Goal: Task Accomplishment & Management: Use online tool/utility

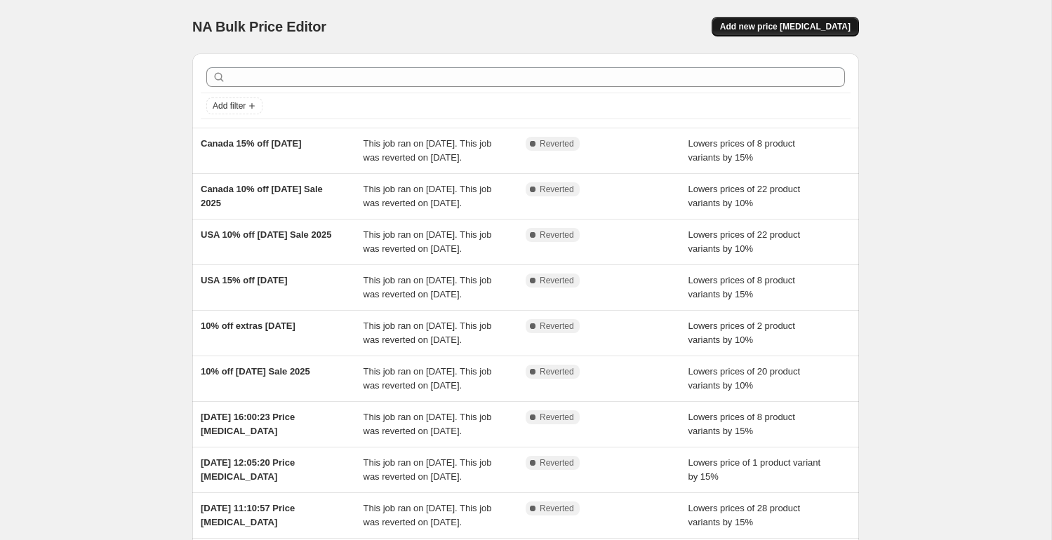
click at [781, 27] on span "Add new price [MEDICAL_DATA]" at bounding box center [785, 26] width 131 height 11
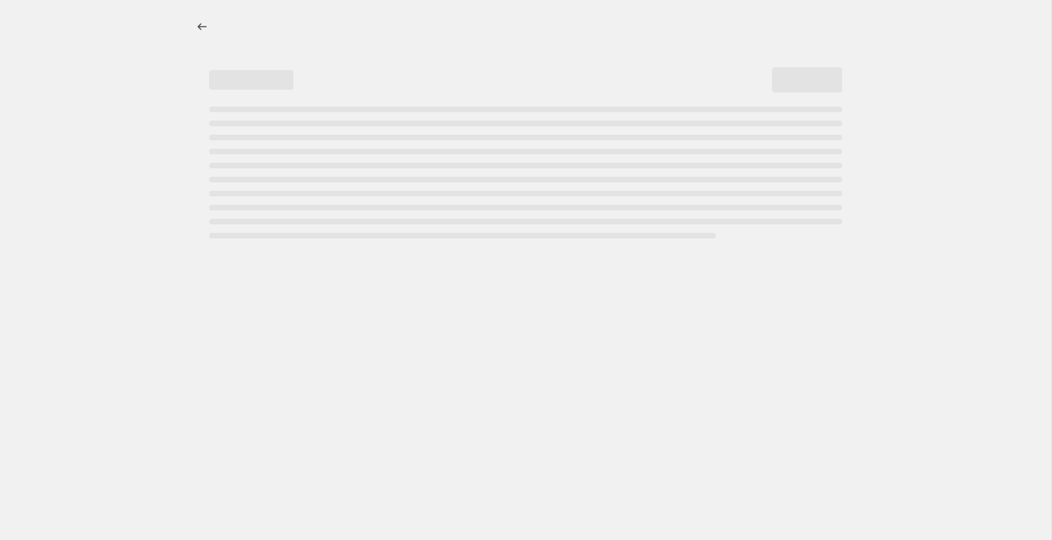
select select "percentage"
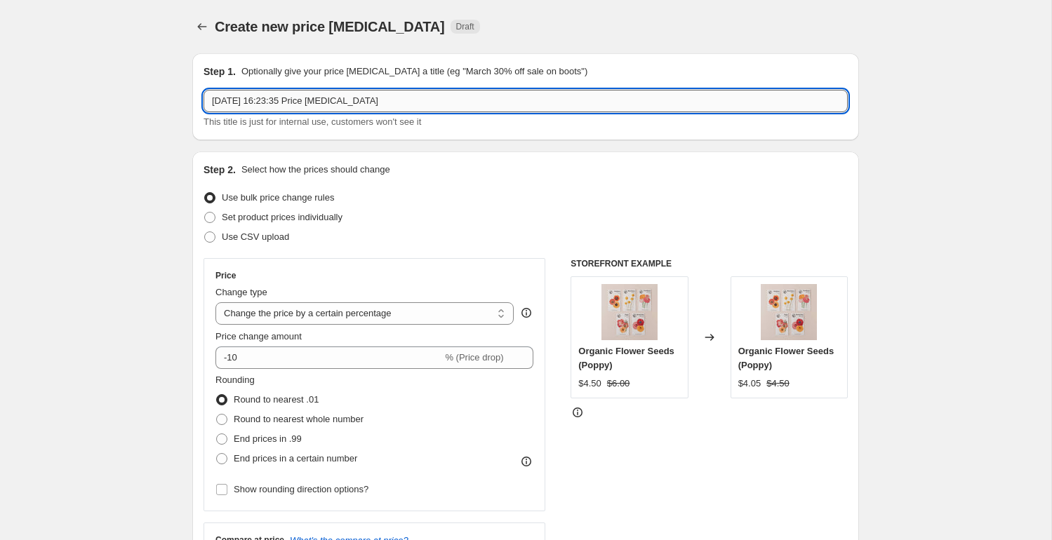
click at [256, 101] on input "[DATE] 16:23:35 Price [MEDICAL_DATA]" at bounding box center [526, 101] width 644 height 22
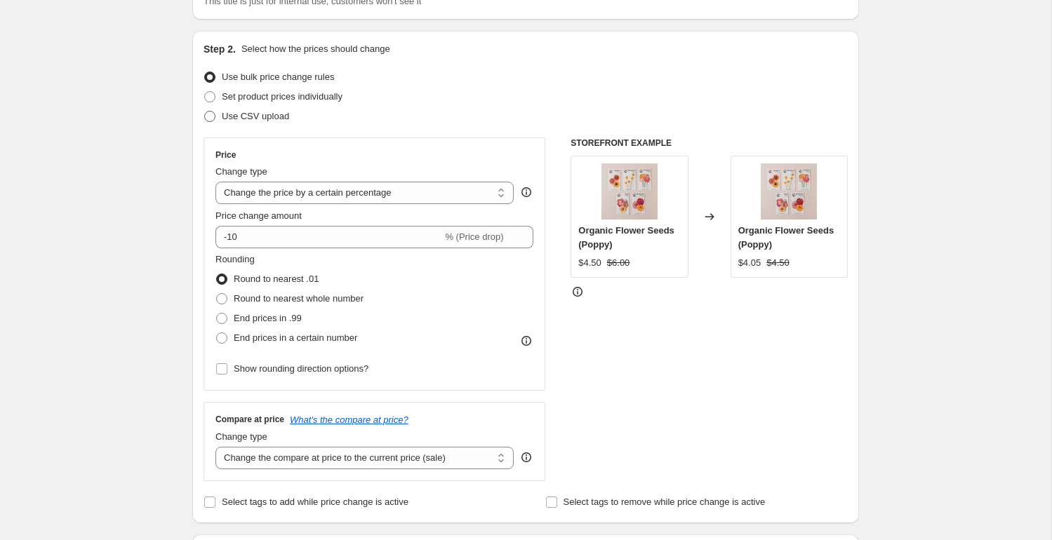
scroll to position [121, 0]
type input "Early bird xmas sale ON"
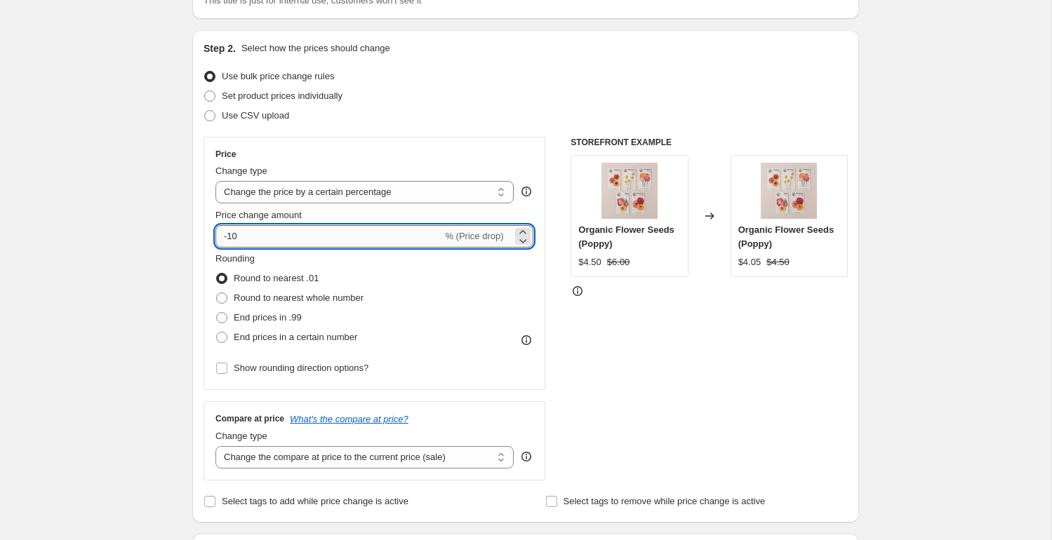
click at [246, 239] on input "-10" at bounding box center [328, 236] width 227 height 22
type input "-20"
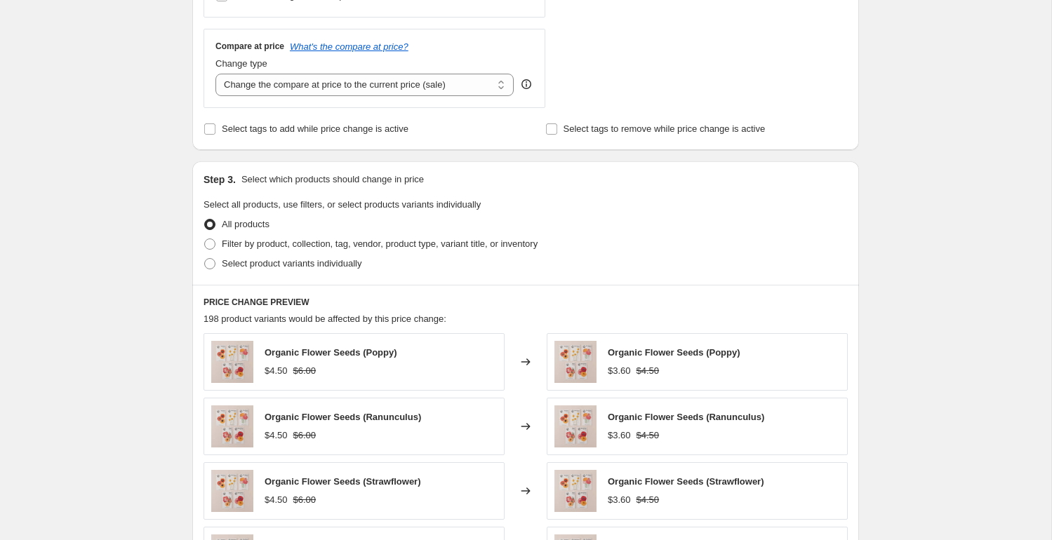
scroll to position [566, 0]
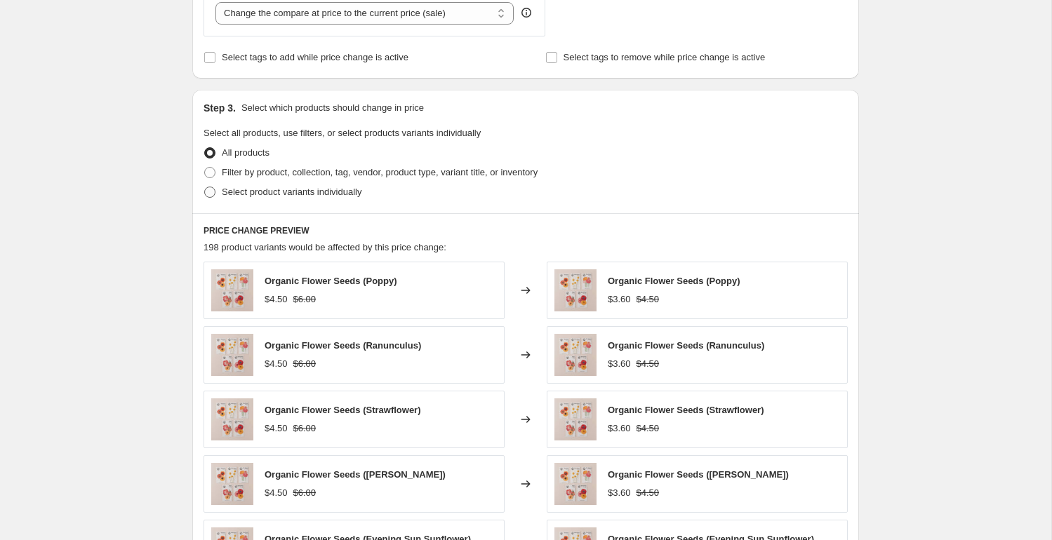
click at [210, 194] on span at bounding box center [209, 192] width 11 height 11
click at [205, 187] on input "Select product variants individually" at bounding box center [204, 187] width 1 height 1
radio input "true"
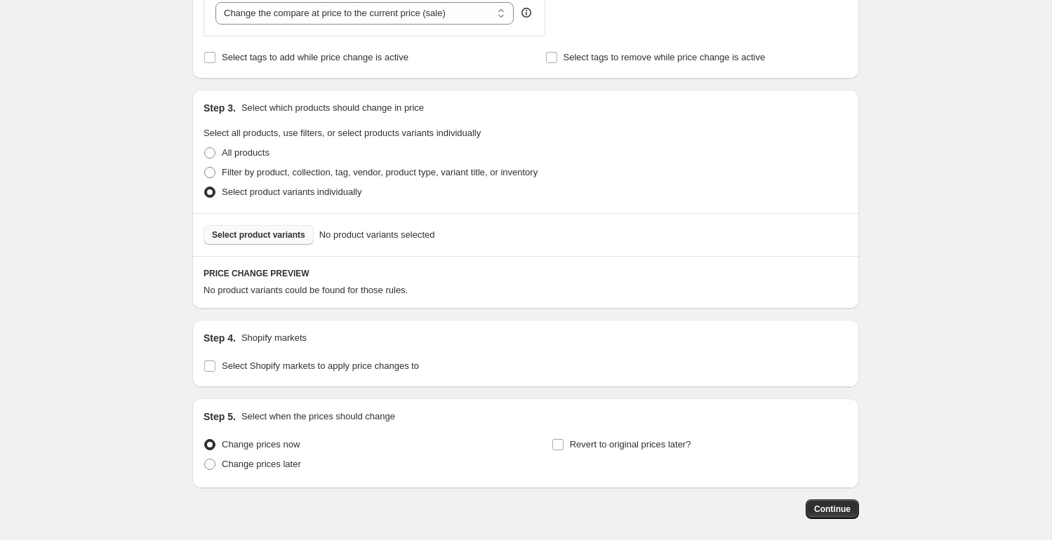
click at [254, 233] on span "Select product variants" at bounding box center [258, 234] width 93 height 11
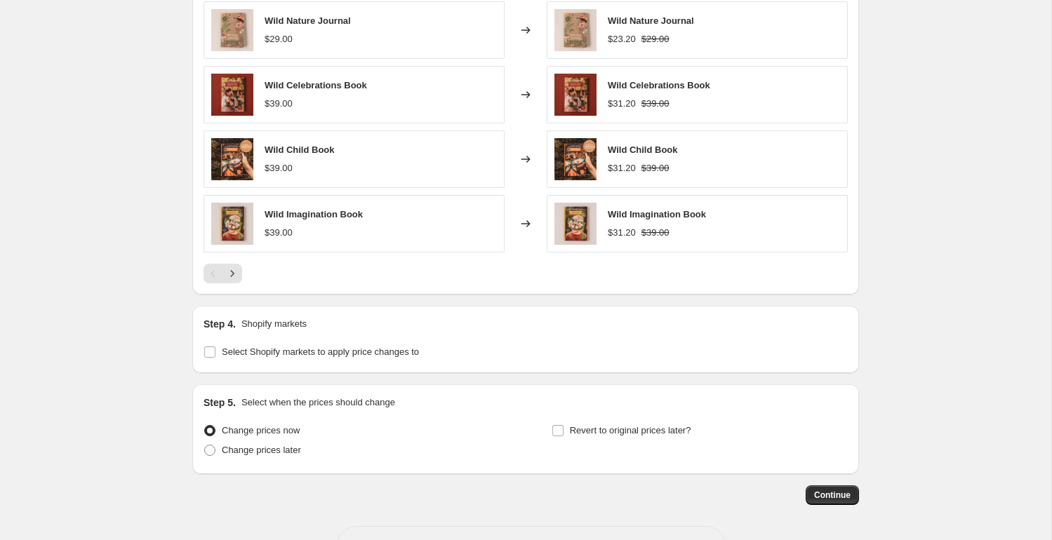
scroll to position [984, 0]
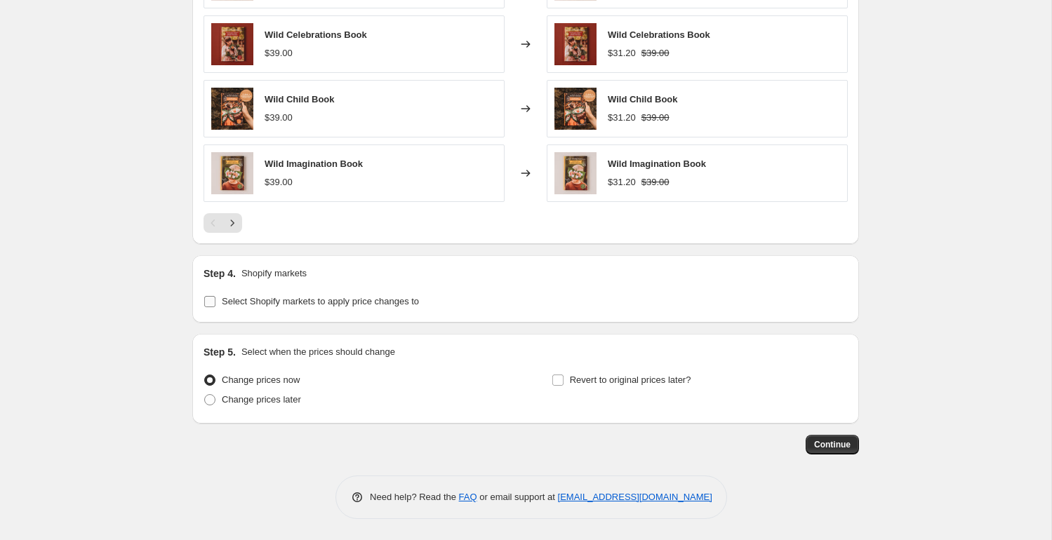
click at [211, 305] on input "Select Shopify markets to apply price changes to" at bounding box center [209, 301] width 11 height 11
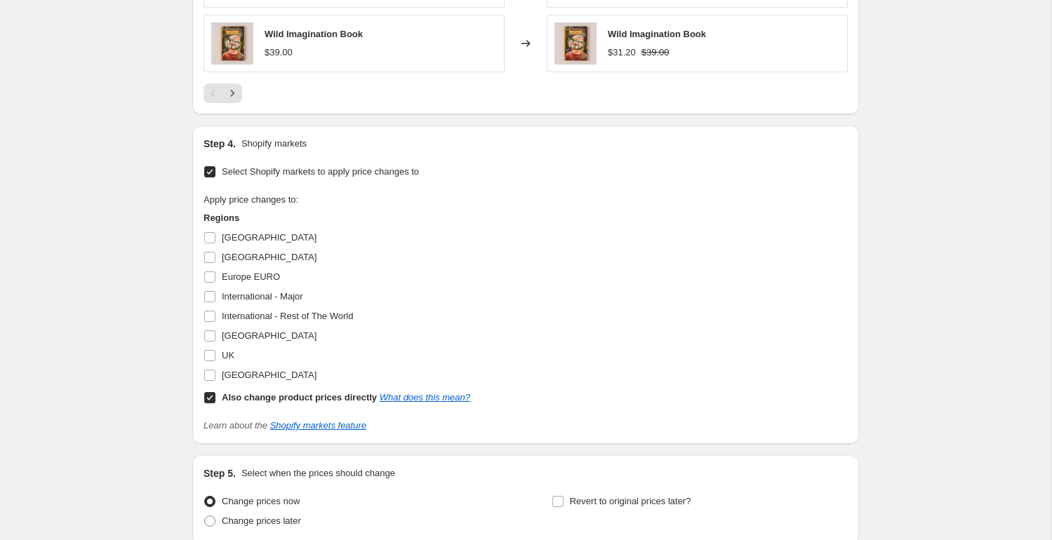
scroll to position [1115, 0]
click at [211, 170] on input "Select Shopify markets to apply price changes to" at bounding box center [209, 170] width 11 height 11
checkbox input "false"
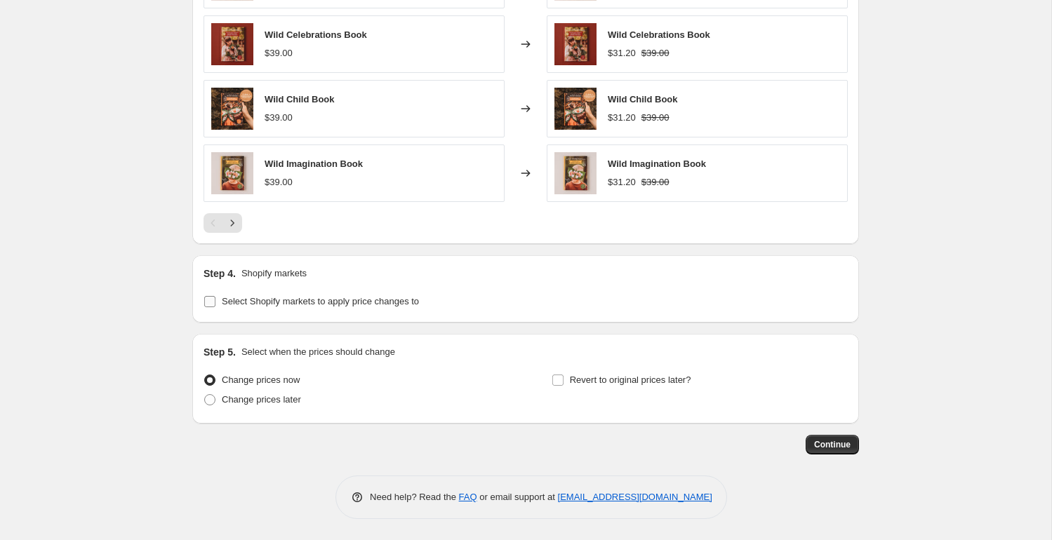
scroll to position [984, 0]
click at [211, 401] on span at bounding box center [209, 399] width 11 height 11
click at [205, 395] on input "Change prices later" at bounding box center [204, 394] width 1 height 1
radio input "true"
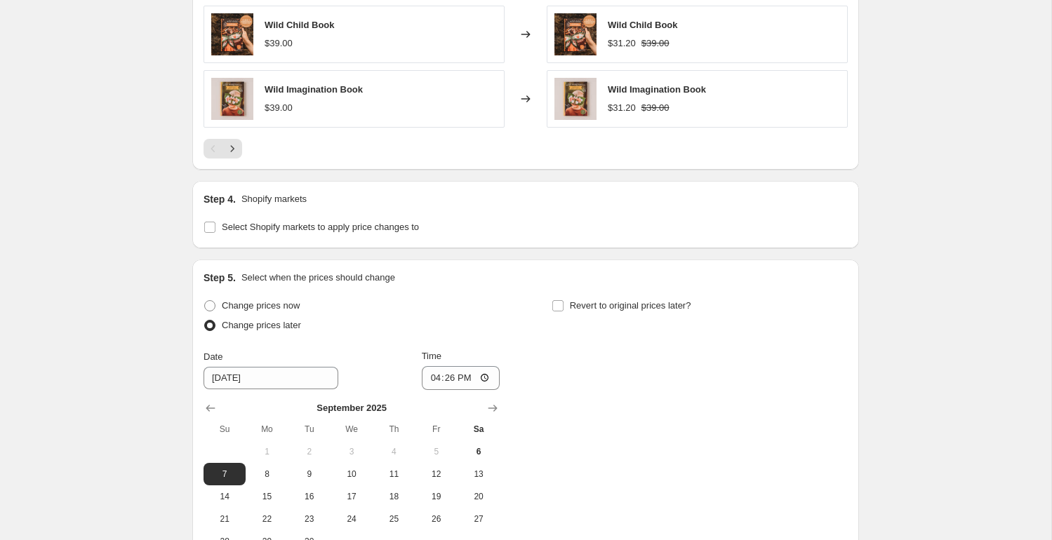
scroll to position [1150, 0]
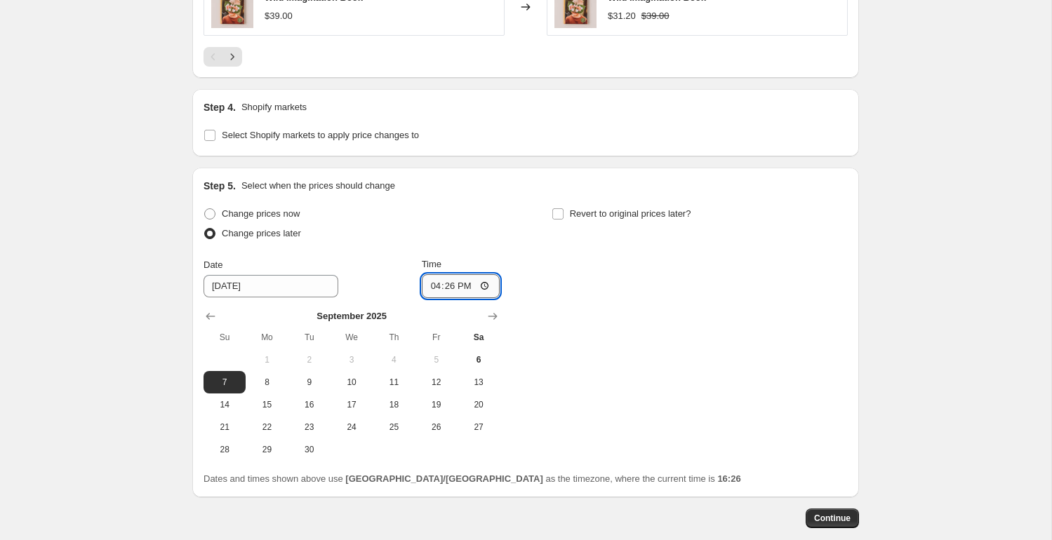
click at [437, 287] on input "16:26" at bounding box center [461, 286] width 79 height 24
click at [267, 384] on span "8" at bounding box center [266, 382] width 31 height 11
type input "[DATE]"
click at [432, 286] on input "16:26" at bounding box center [461, 286] width 79 height 24
type input "00:01"
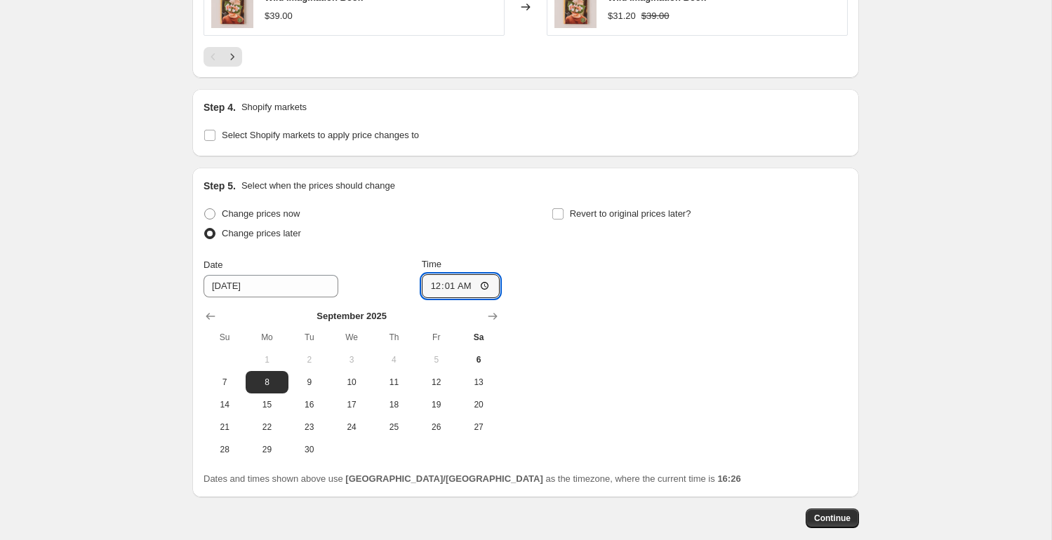
click at [650, 314] on div "Change prices now Change prices later Date [DATE] Time 00:[DATE] Mo Tu We Th Fr…" at bounding box center [526, 332] width 644 height 257
click at [557, 214] on input "Revert to original prices later?" at bounding box center [557, 213] width 11 height 11
checkbox input "true"
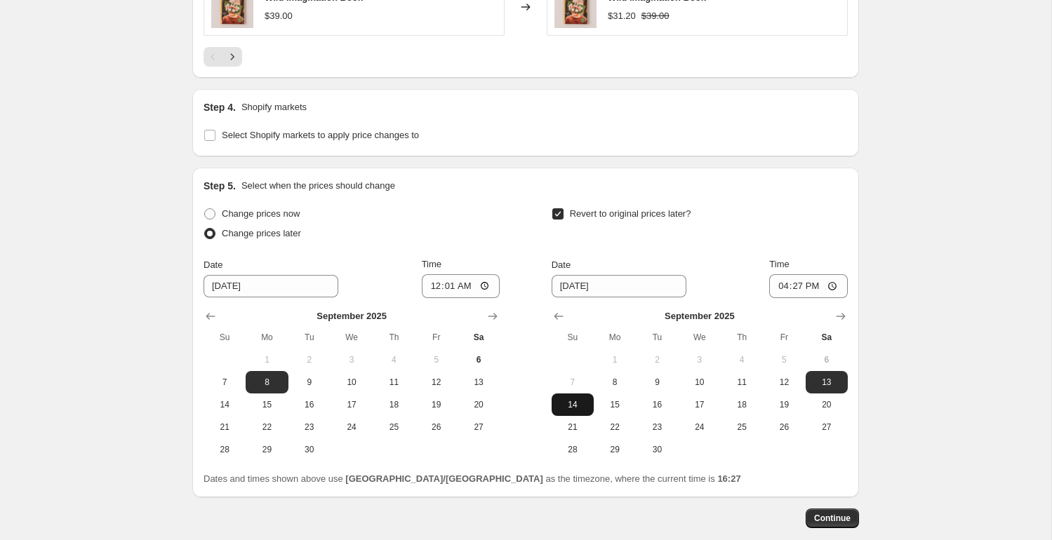
drag, startPoint x: 570, startPoint y: 404, endPoint x: 578, endPoint y: 401, distance: 8.2
click at [570, 404] on span "14" at bounding box center [572, 404] width 31 height 11
type input "[DATE]"
click at [783, 286] on input "16:27" at bounding box center [808, 286] width 79 height 24
type input "23:59"
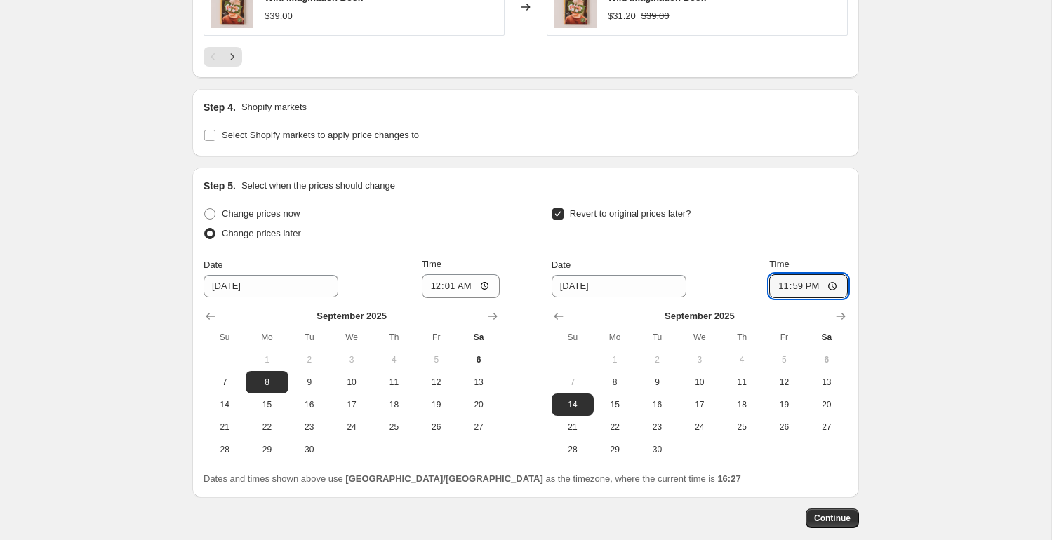
click at [834, 514] on span "Continue" at bounding box center [832, 518] width 36 height 11
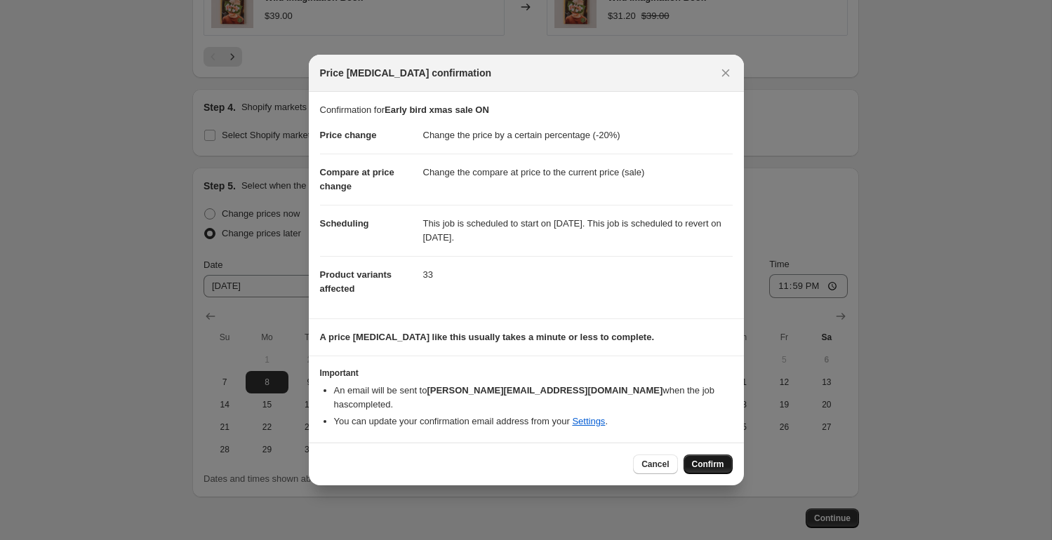
click at [713, 459] on span "Confirm" at bounding box center [708, 464] width 32 height 11
type input "Early bird xmas sale ON"
